Goal: Navigation & Orientation: Understand site structure

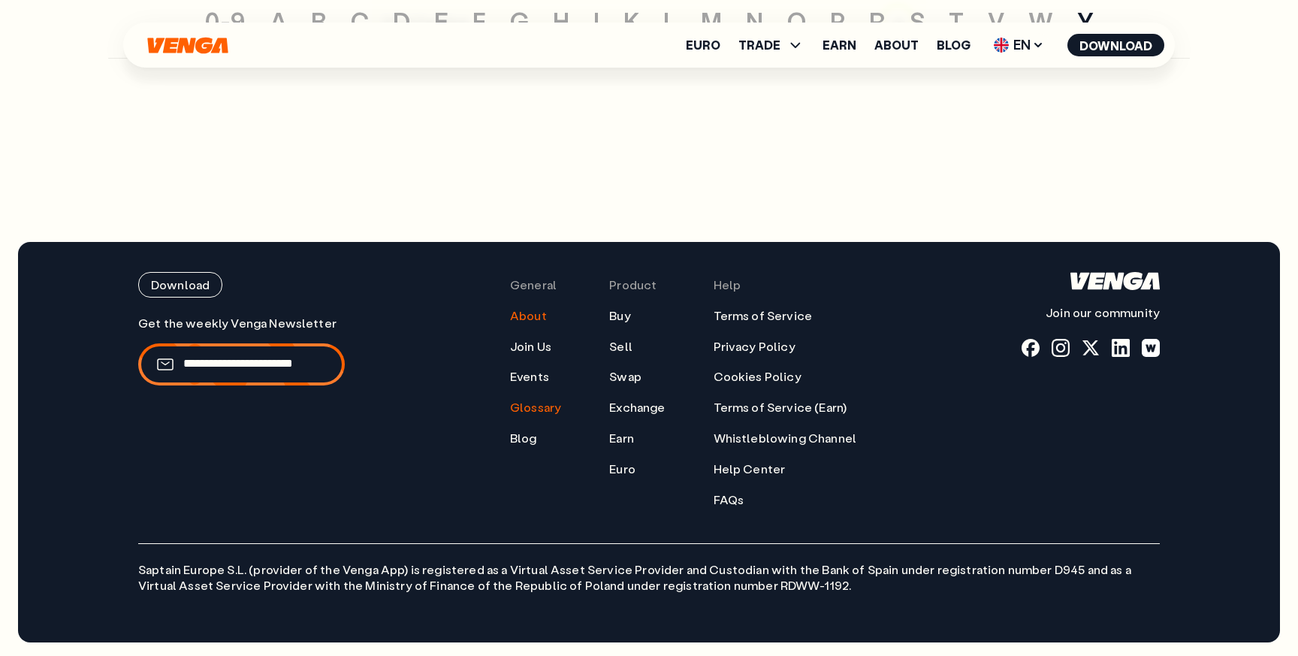
scroll to position [7351, 0]
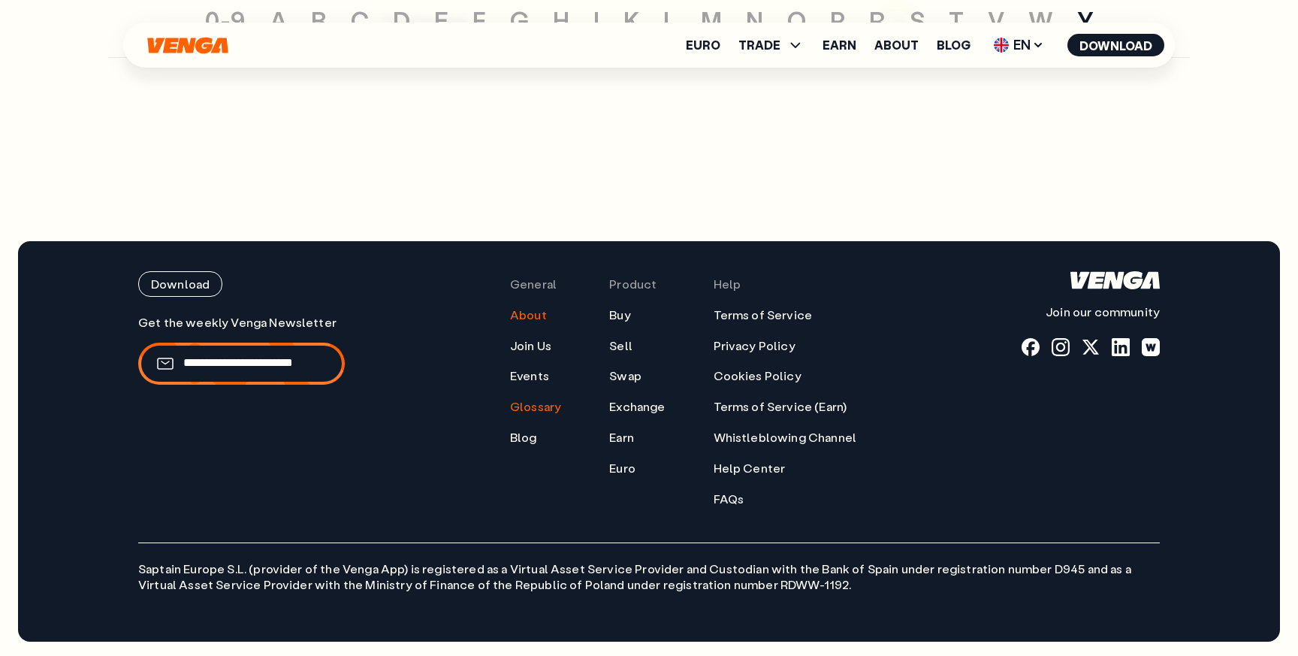
click at [526, 317] on link "About" at bounding box center [528, 315] width 37 height 16
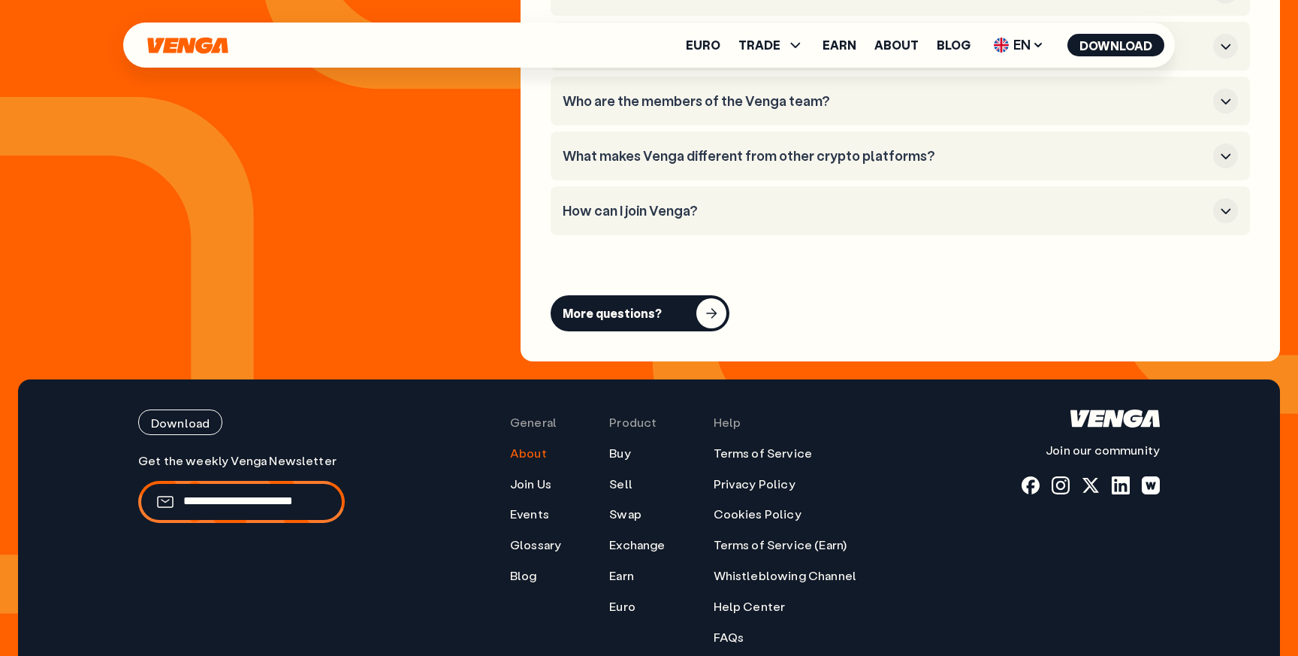
scroll to position [5919, 0]
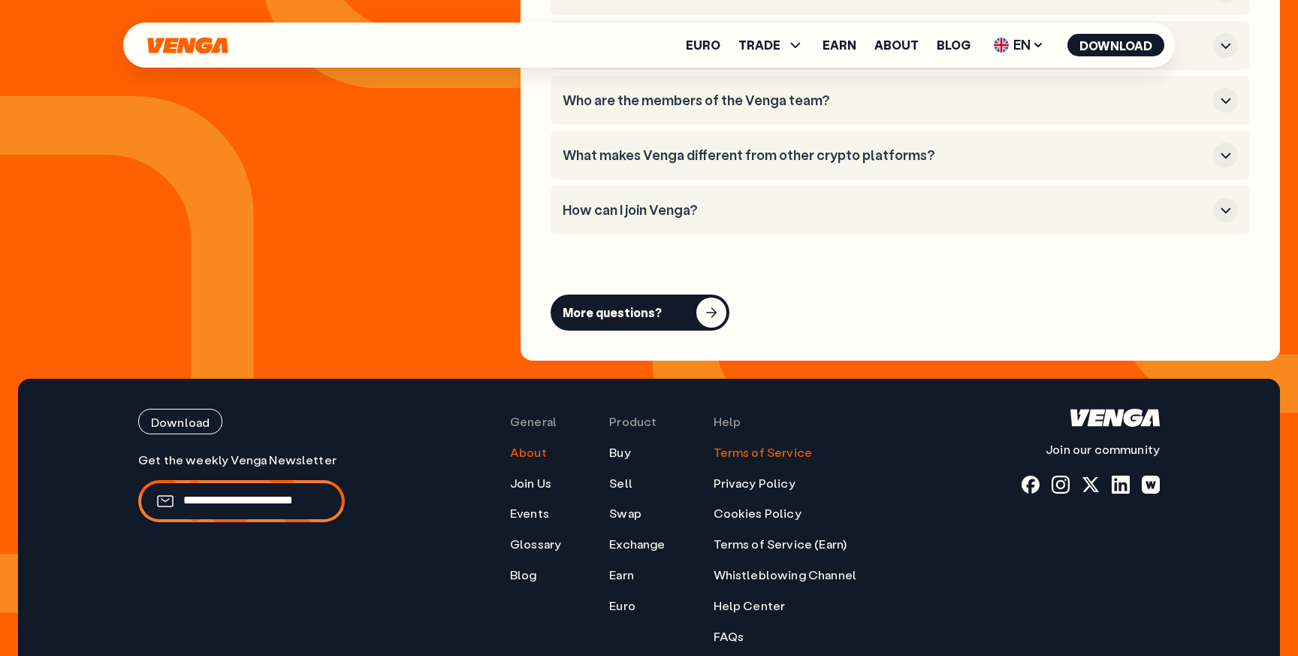
click at [724, 445] on link "Terms of Service" at bounding box center [762, 453] width 99 height 16
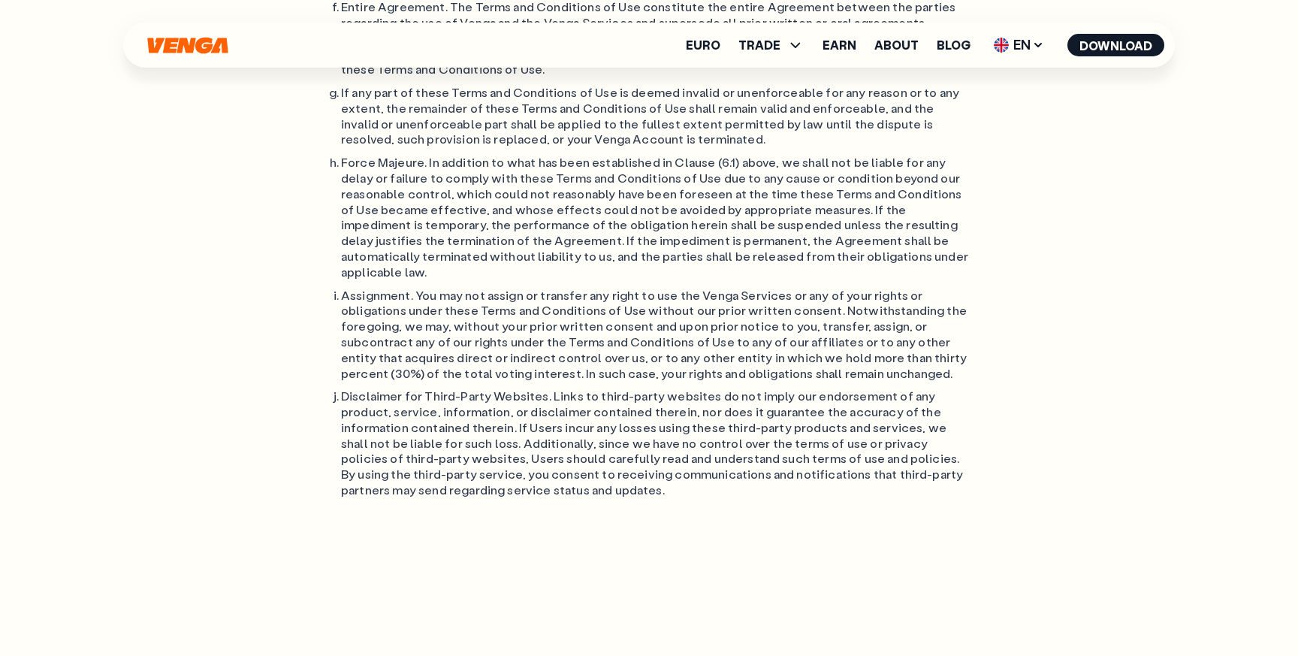
scroll to position [12669, 0]
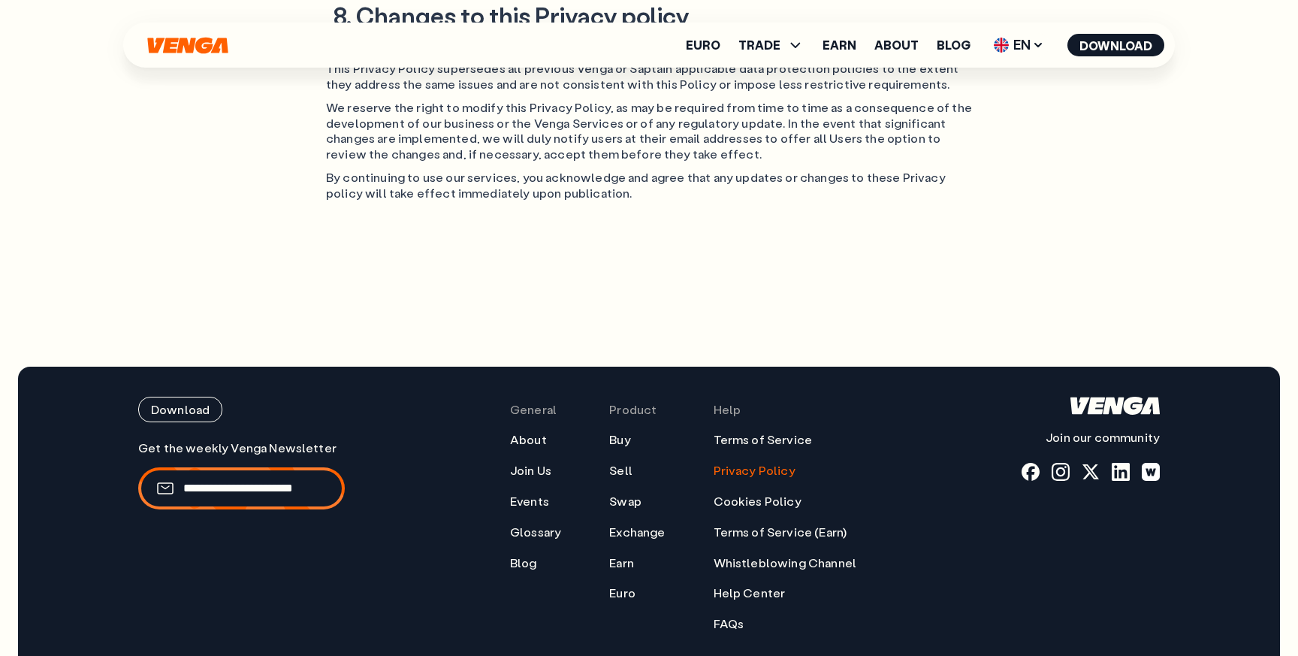
click at [761, 432] on ul "Terms of Service Privacy Policy Cookies Policy Terms of Service (Earn) Whistleb…" at bounding box center [784, 532] width 143 height 200
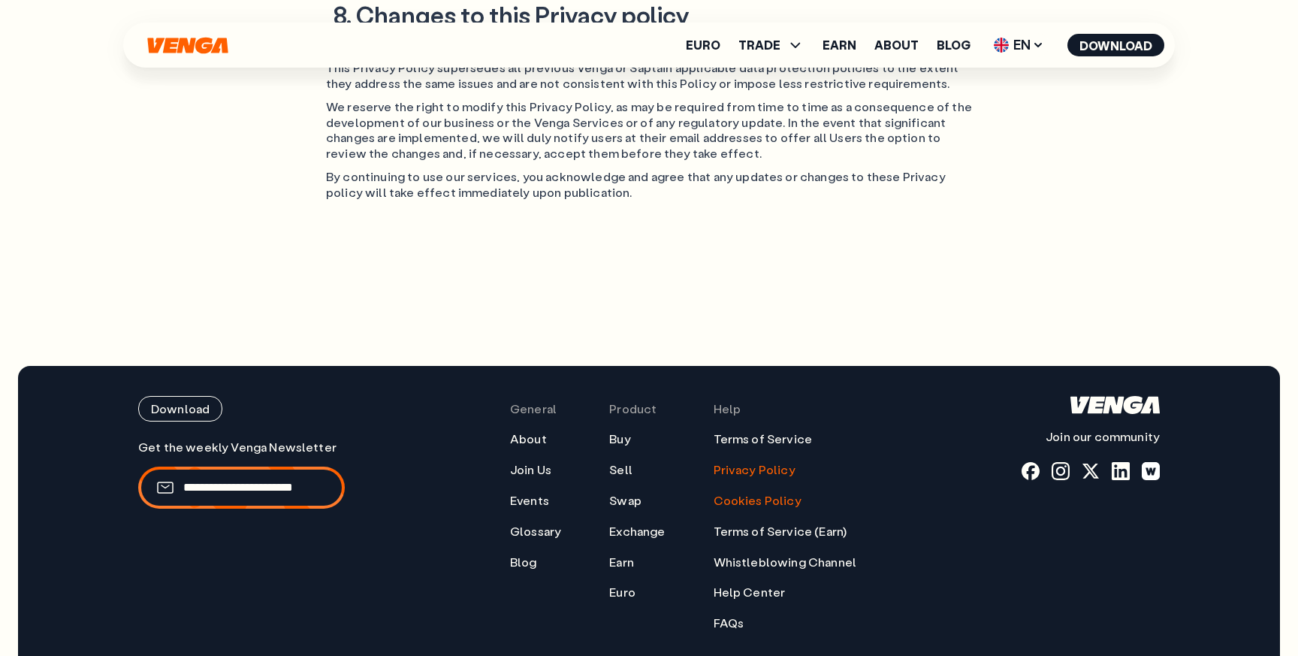
click at [763, 493] on link "Cookies Policy" at bounding box center [757, 501] width 88 height 16
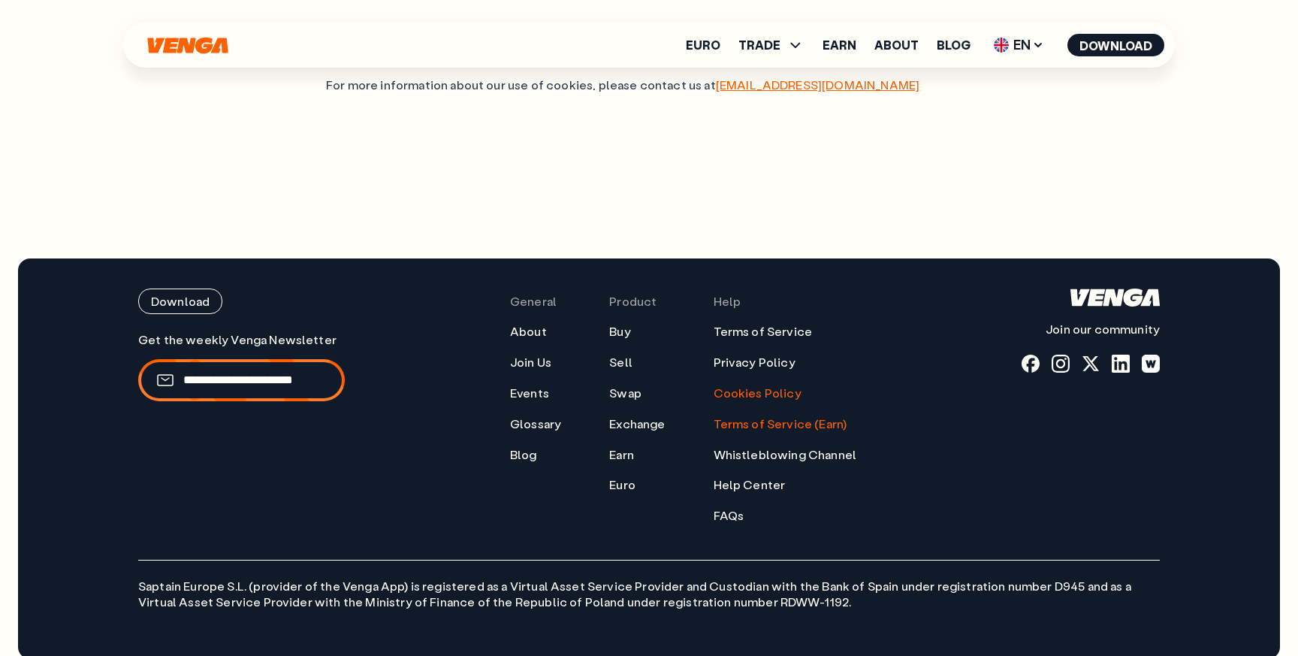
scroll to position [1666, 0]
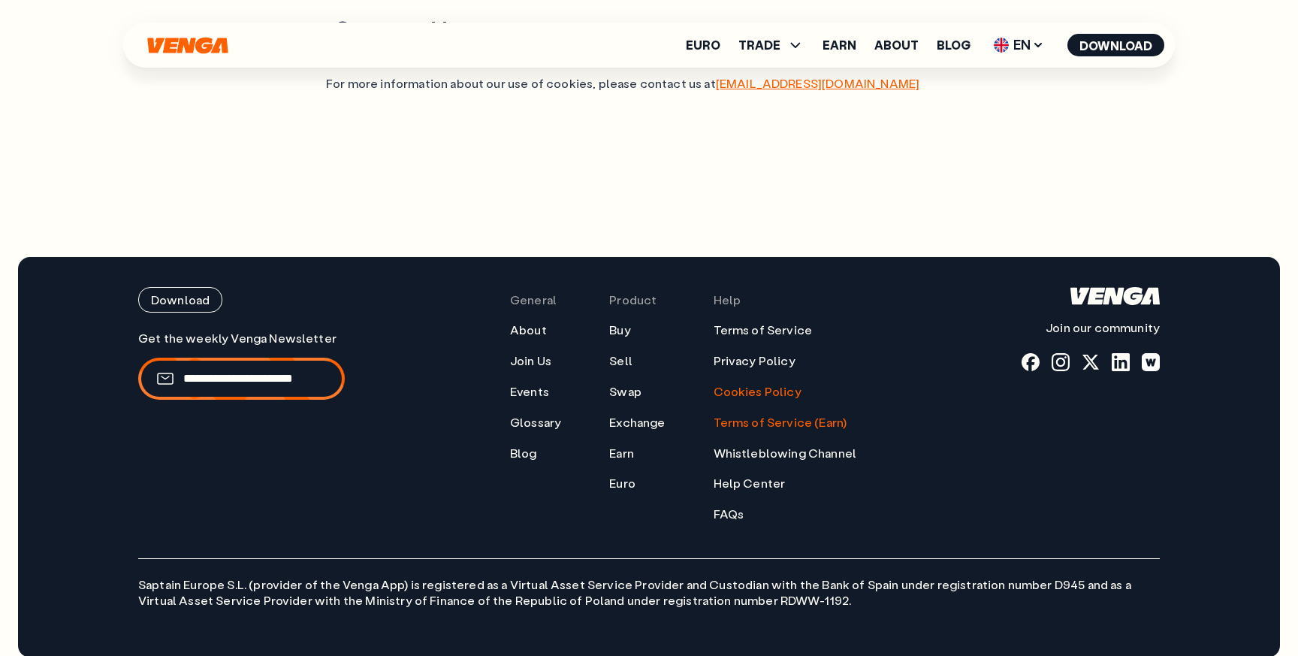
click at [777, 415] on link "Terms of Service (Earn)" at bounding box center [780, 423] width 134 height 16
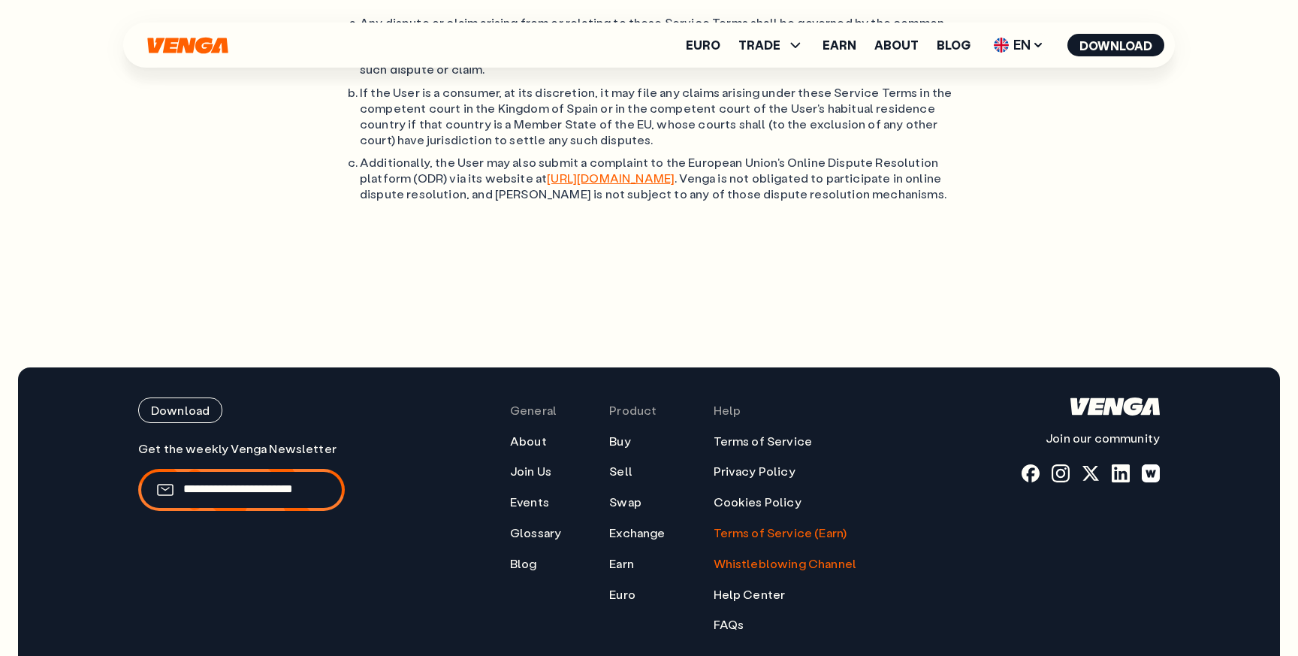
scroll to position [5533, 0]
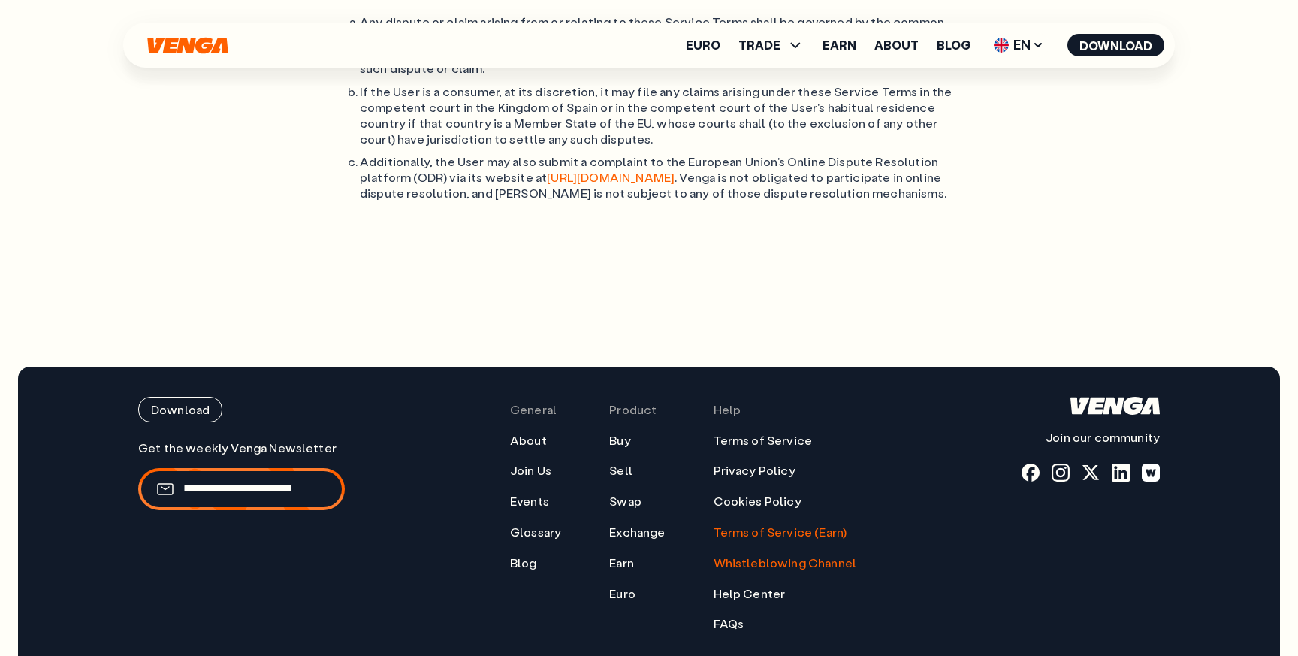
click at [779, 555] on link "Whistleblowing Channel" at bounding box center [784, 563] width 143 height 16
